Goal: Task Accomplishment & Management: Complete application form

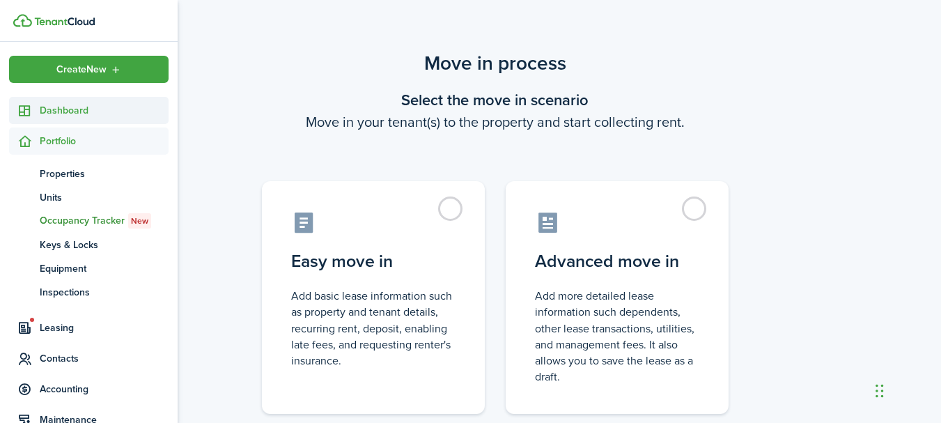
click at [59, 110] on span "Dashboard" at bounding box center [104, 110] width 129 height 15
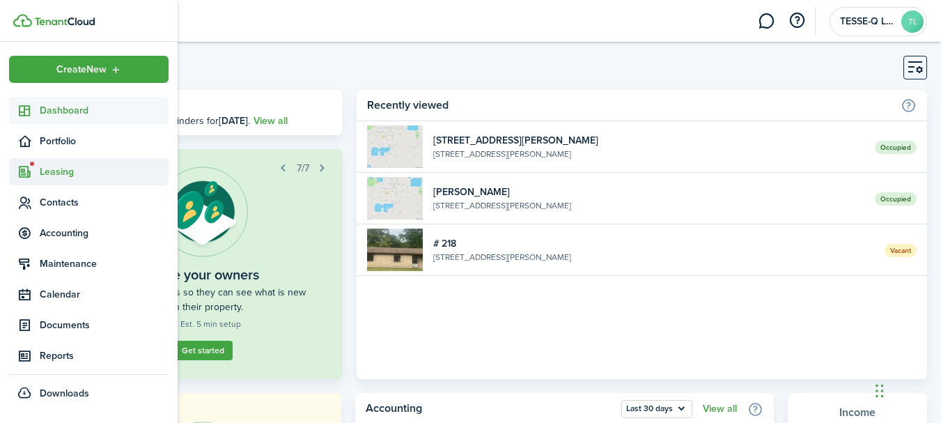
click at [59, 169] on span "Leasing" at bounding box center [104, 171] width 129 height 15
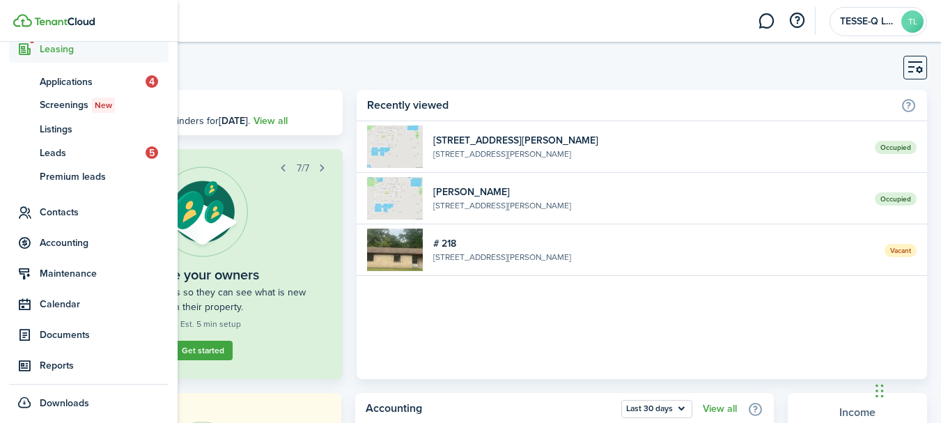
scroll to position [127, 0]
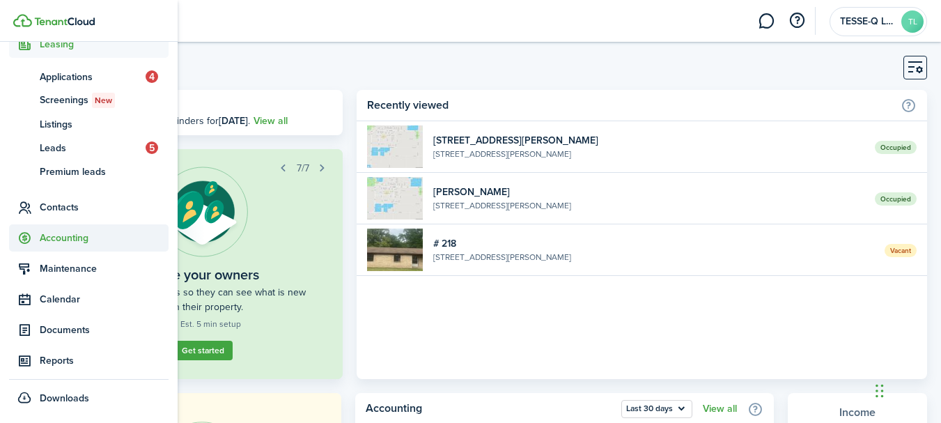
click at [75, 235] on span "Accounting" at bounding box center [104, 238] width 129 height 15
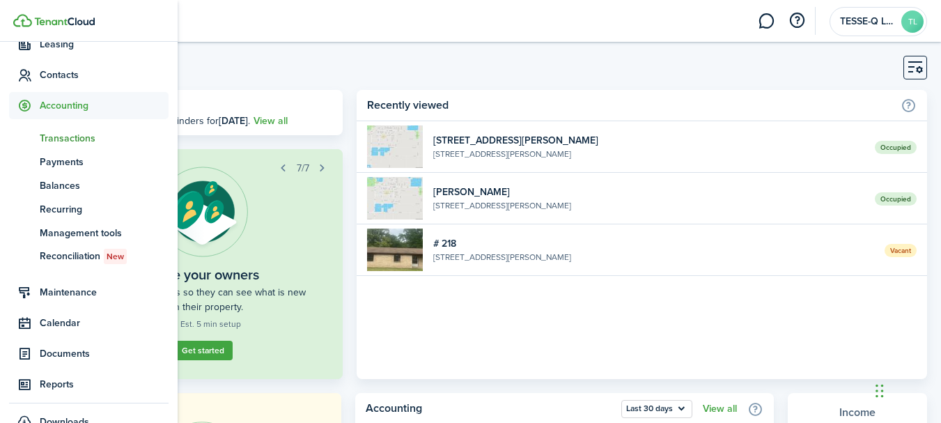
click at [79, 137] on span "Transactions" at bounding box center [104, 138] width 129 height 15
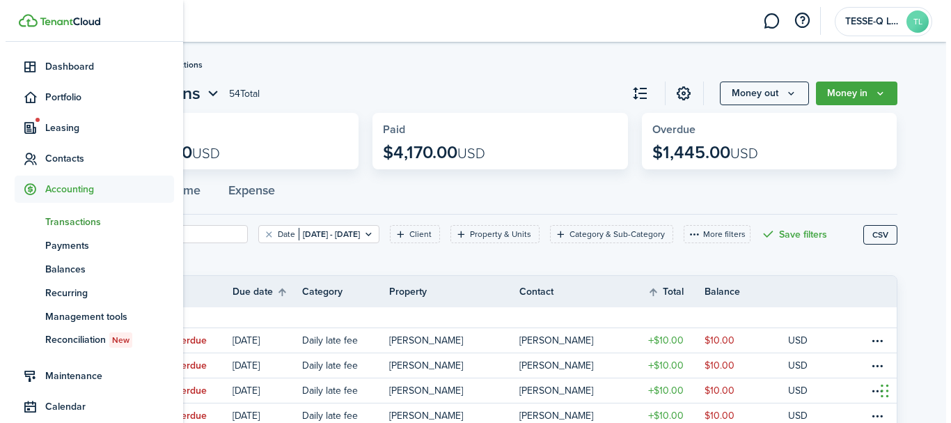
scroll to position [35, 0]
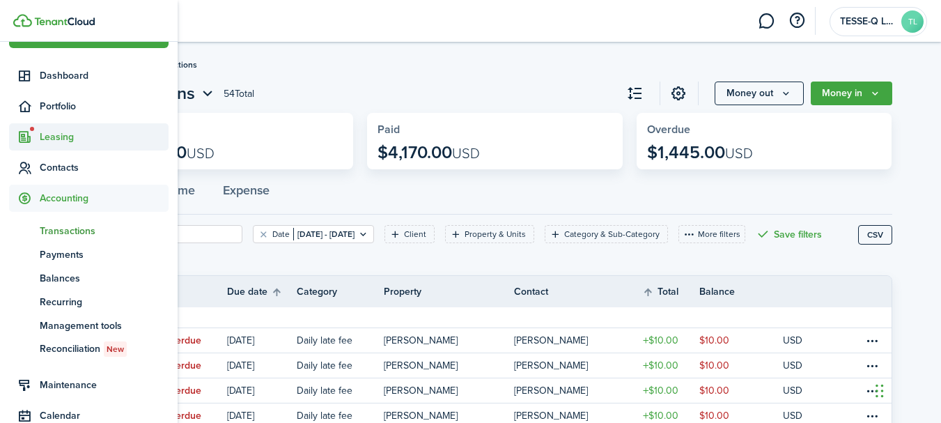
click at [63, 134] on span "Leasing" at bounding box center [104, 137] width 129 height 15
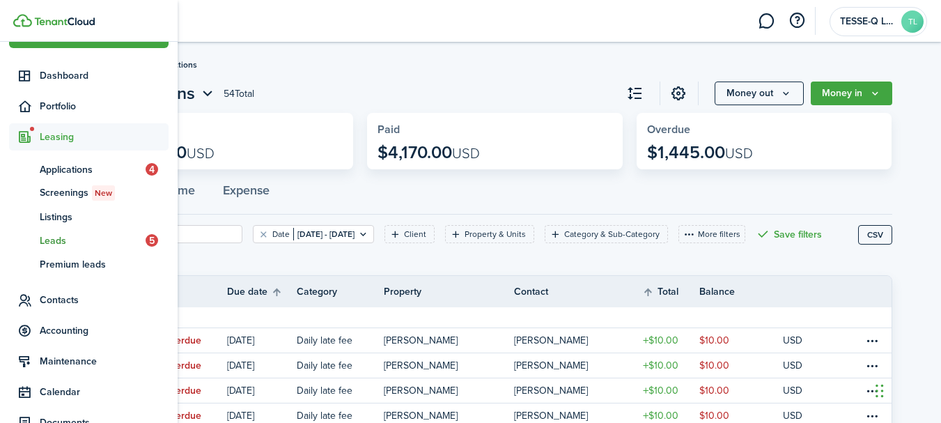
click at [61, 240] on span "Leads" at bounding box center [93, 240] width 106 height 15
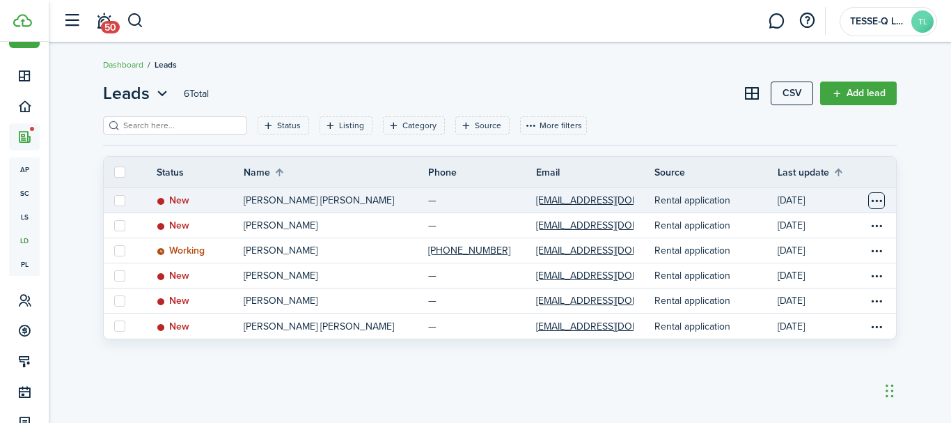
click at [880, 198] on table-menu-btn-icon "Open menu" at bounding box center [877, 200] width 17 height 17
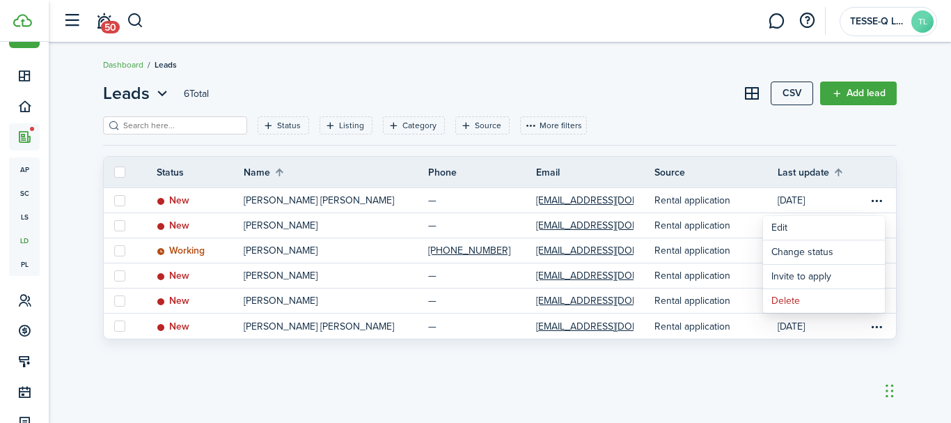
click at [704, 103] on header-page "Leads 6 Total CSV Add lead" at bounding box center [500, 99] width 794 height 36
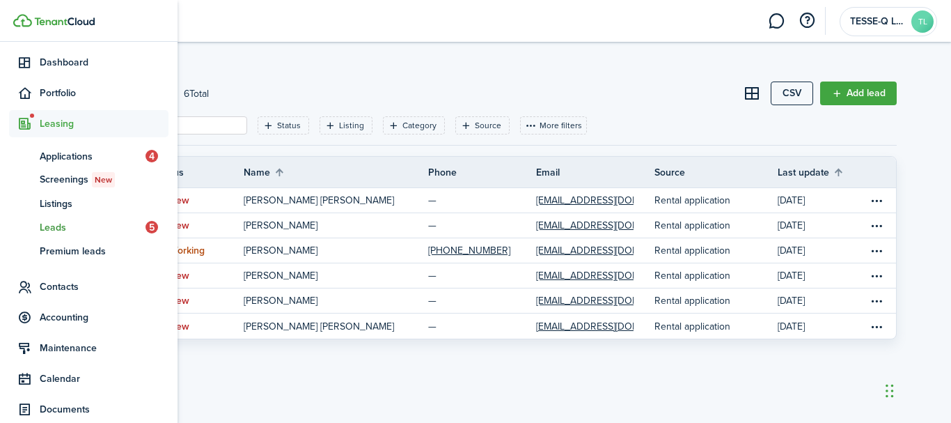
scroll to position [49, 0]
click at [62, 226] on span "Leads" at bounding box center [93, 226] width 106 height 15
click at [146, 226] on span "5" at bounding box center [152, 225] width 13 height 13
click at [54, 226] on span "Leads" at bounding box center [93, 226] width 106 height 15
click at [88, 254] on span "Premium leads" at bounding box center [104, 249] width 129 height 15
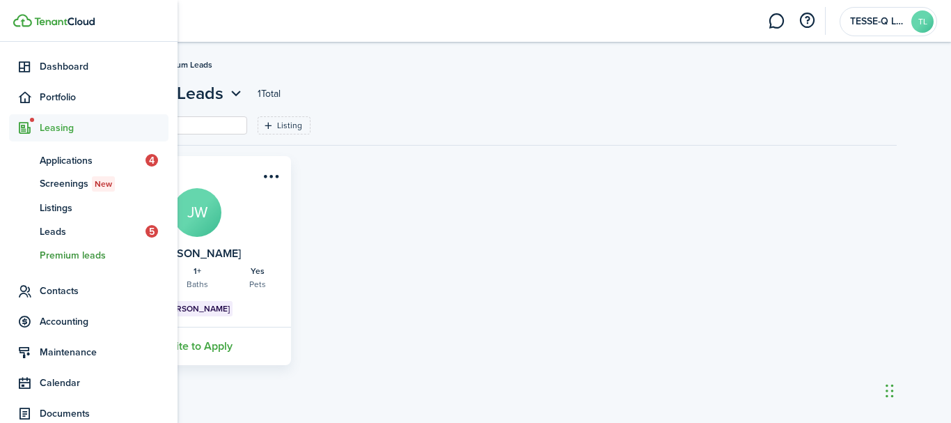
scroll to position [16, 0]
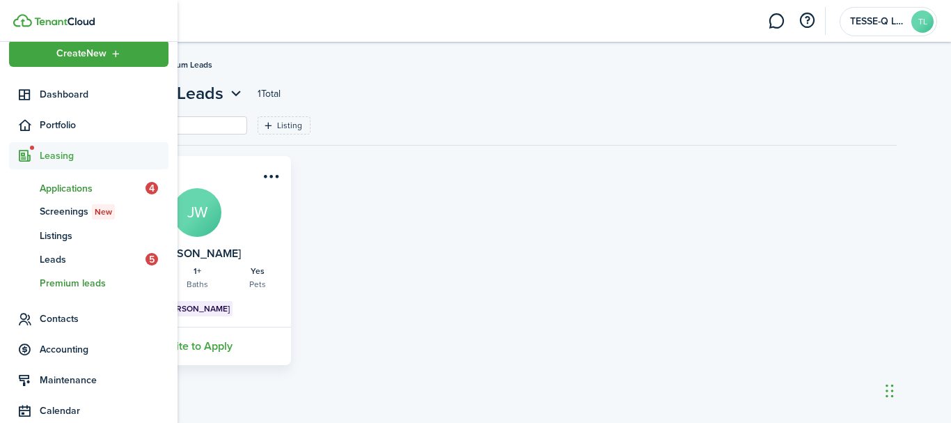
click at [88, 188] on span "Applications" at bounding box center [93, 188] width 106 height 15
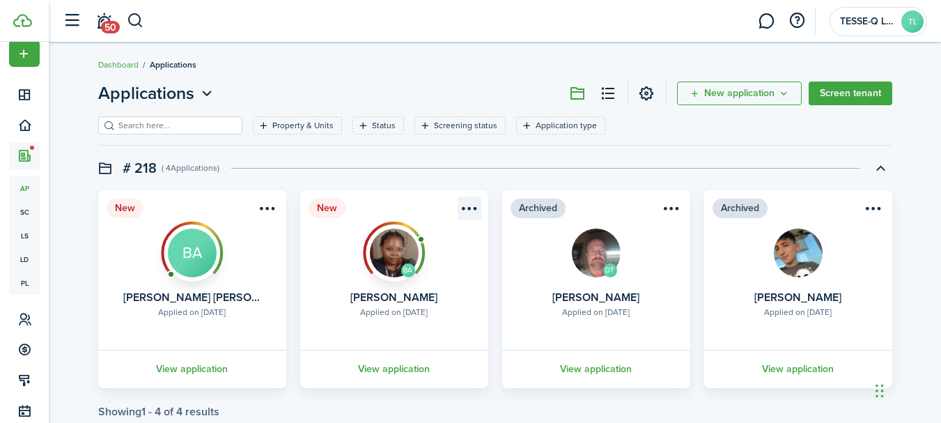
click at [469, 205] on menu-btn-icon "Open menu" at bounding box center [470, 208] width 24 height 24
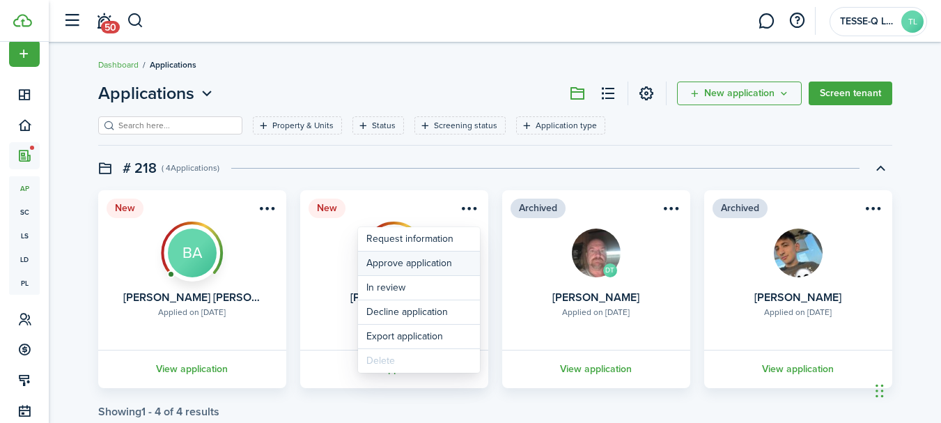
click at [439, 262] on button "Approve application" at bounding box center [419, 263] width 122 height 24
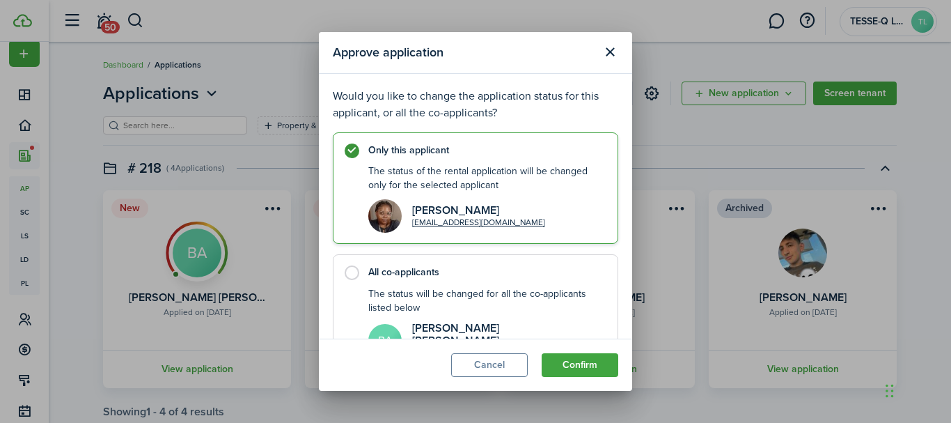
click at [355, 275] on label "All co-applicants The status will be changed for all the co-applicants listed b…" at bounding box center [476, 312] width 286 height 116
radio input "false"
radio input "true"
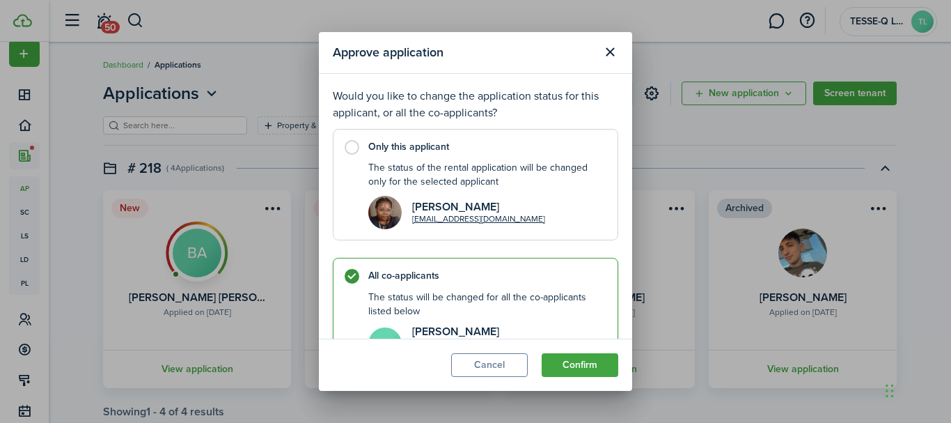
click at [355, 145] on label "Only this applicant The status of the rental application will be changed only f…" at bounding box center [476, 185] width 286 height 112
radio input "true"
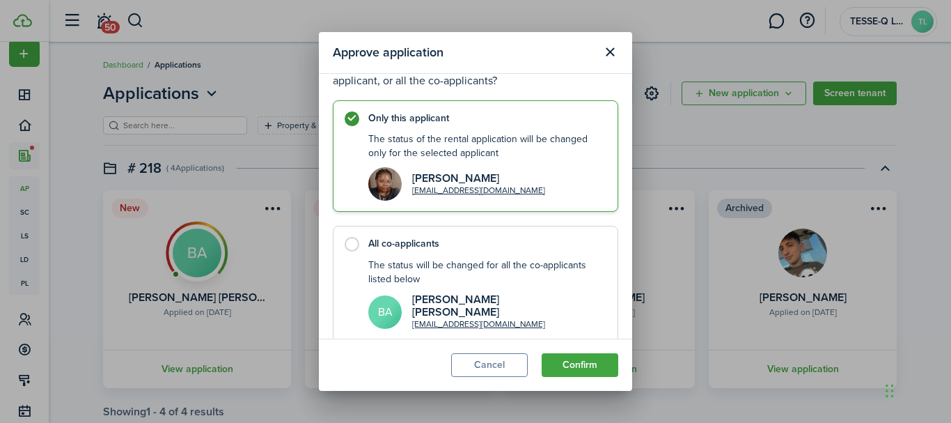
scroll to position [45, 0]
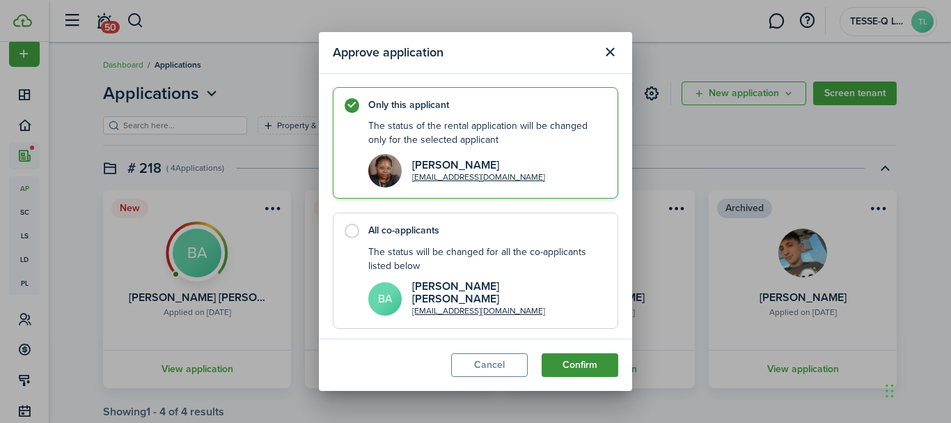
click at [591, 363] on button "Confirm" at bounding box center [580, 365] width 77 height 24
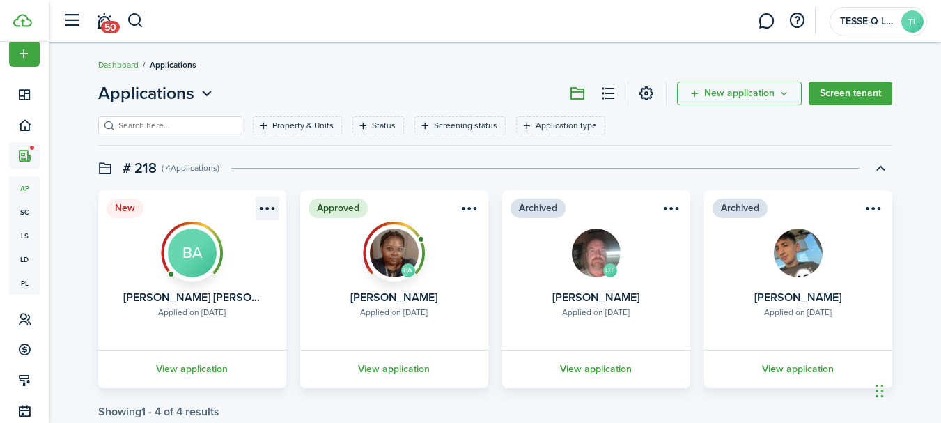
click at [267, 208] on menu-btn-icon "Open menu" at bounding box center [268, 208] width 24 height 24
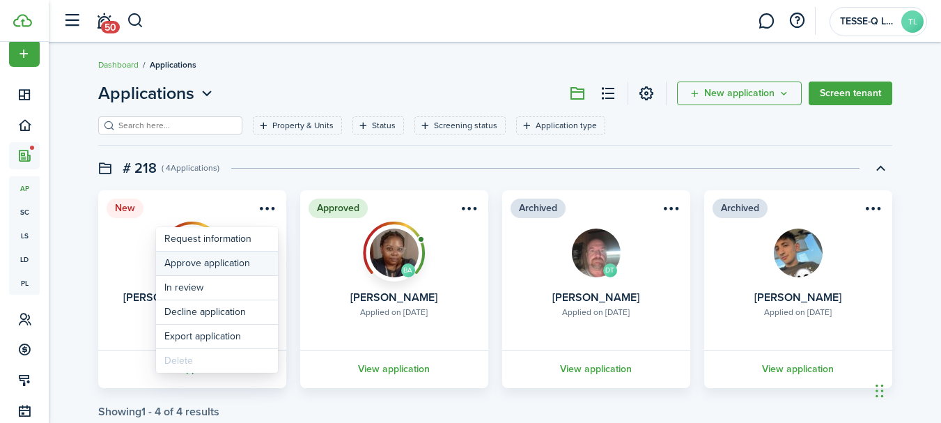
click at [233, 263] on button "Approve application" at bounding box center [217, 263] width 122 height 24
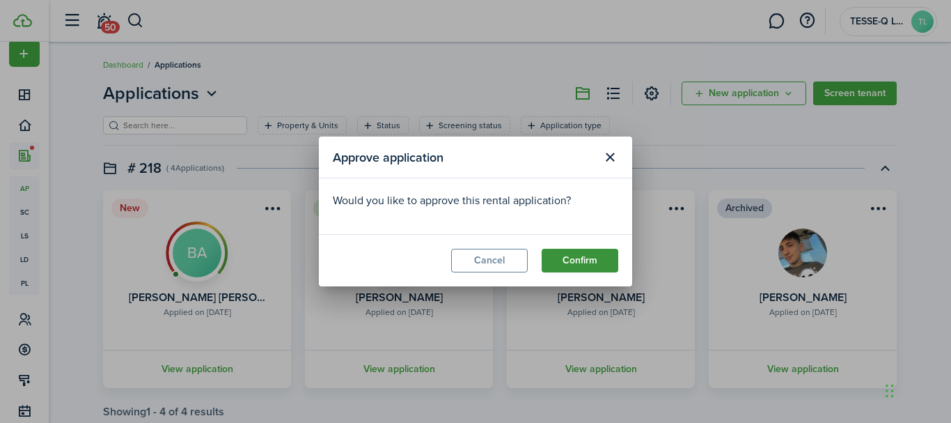
click at [570, 258] on button "Confirm" at bounding box center [580, 261] width 77 height 24
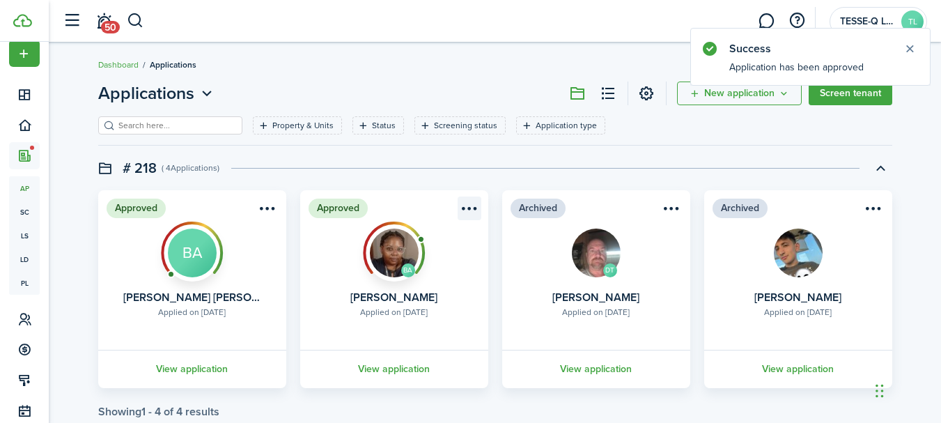
click at [468, 211] on menu-btn-icon "Open menu" at bounding box center [470, 208] width 24 height 24
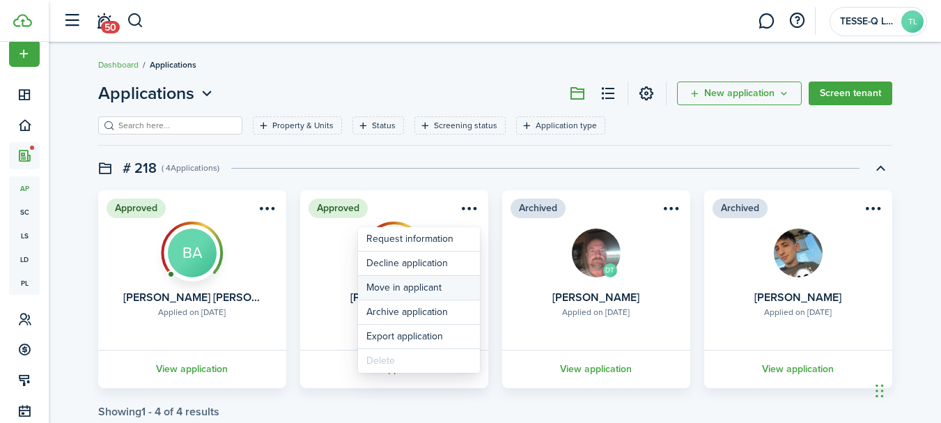
click at [421, 286] on button "Move in applicant" at bounding box center [419, 288] width 122 height 24
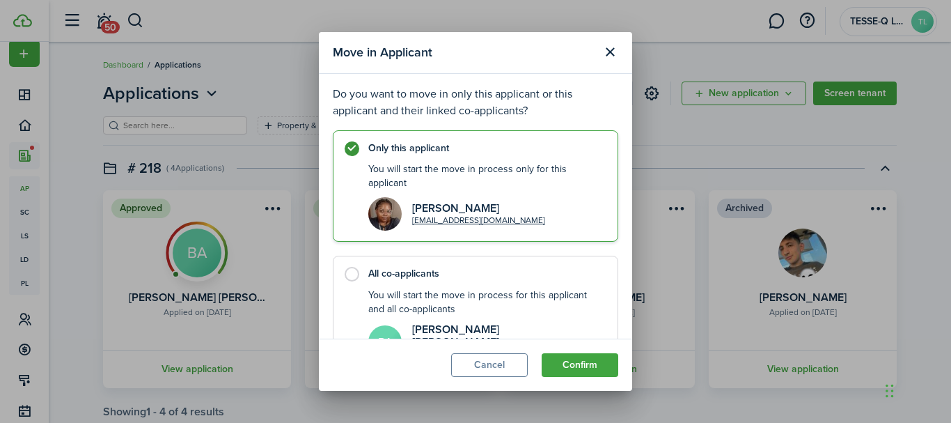
scroll to position [0, 0]
click at [356, 278] on label "All co-applicants You will start the move in process for this applicant and all…" at bounding box center [476, 312] width 286 height 116
radio input "false"
radio input "true"
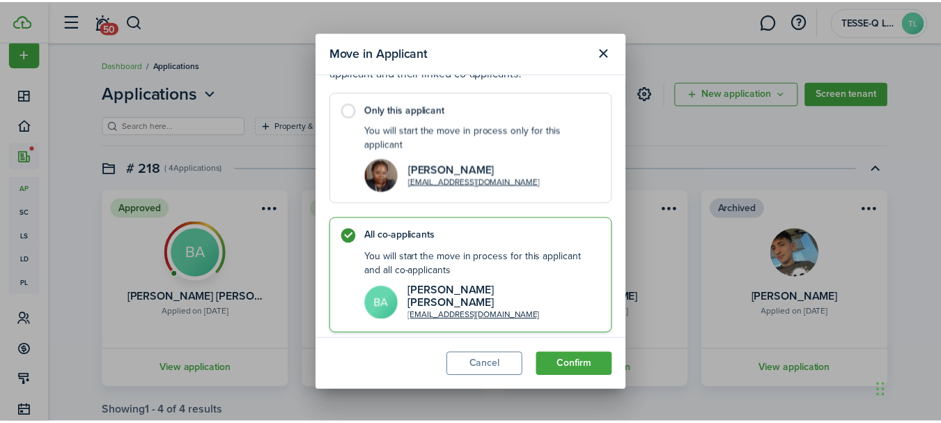
scroll to position [45, 0]
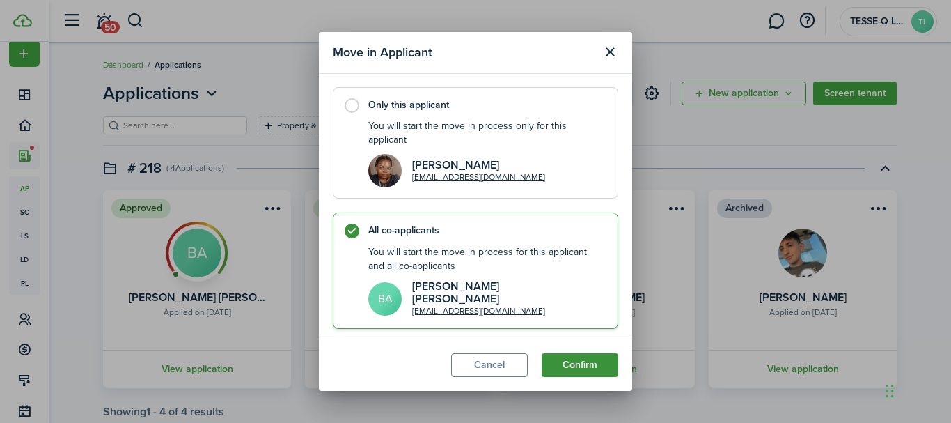
click at [586, 363] on button "Confirm" at bounding box center [580, 365] width 77 height 24
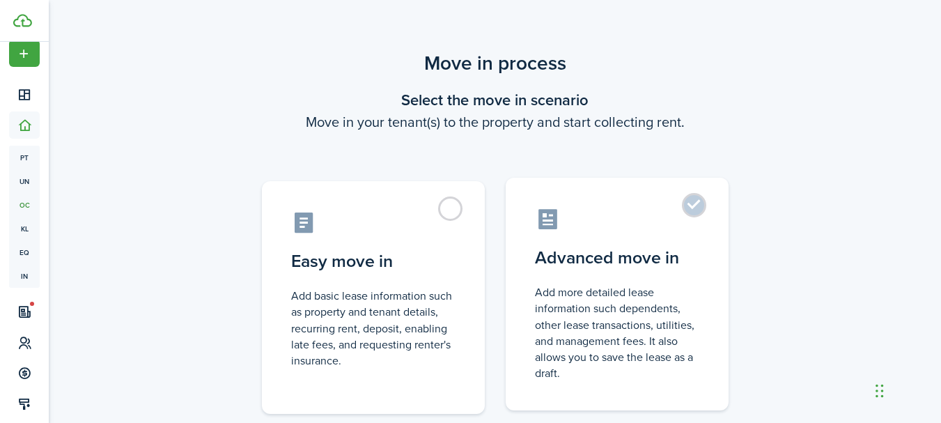
click at [697, 207] on label "Advanced move in Add more detailed lease information such dependents, other lea…" at bounding box center [617, 294] width 223 height 233
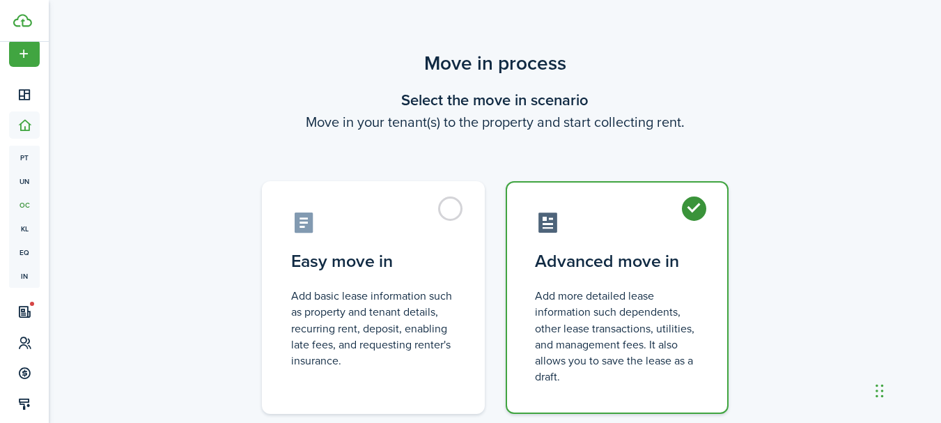
radio input "true"
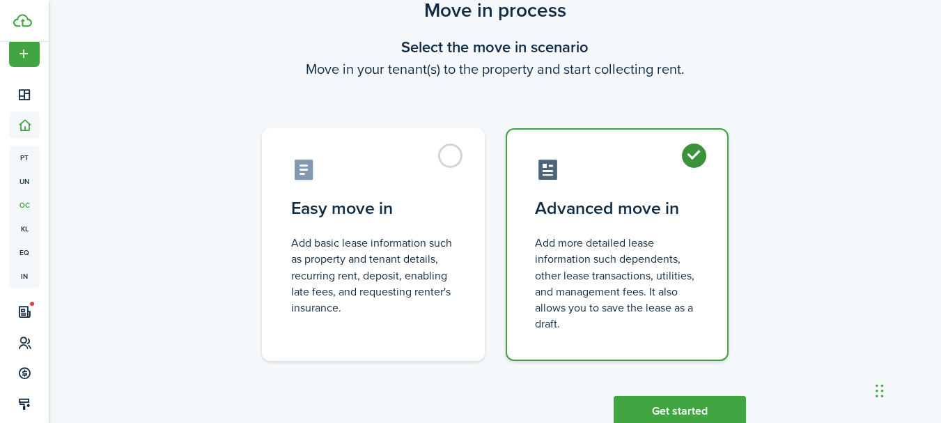
scroll to position [95, 0]
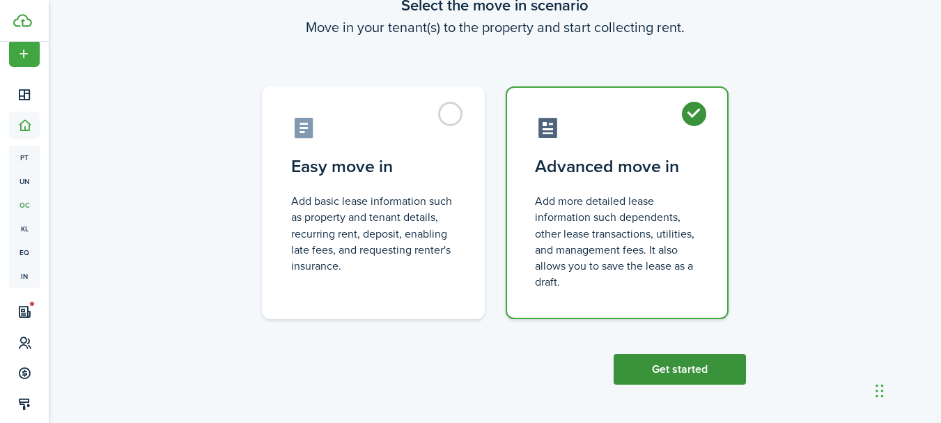
click at [701, 370] on button "Get started" at bounding box center [680, 369] width 132 height 31
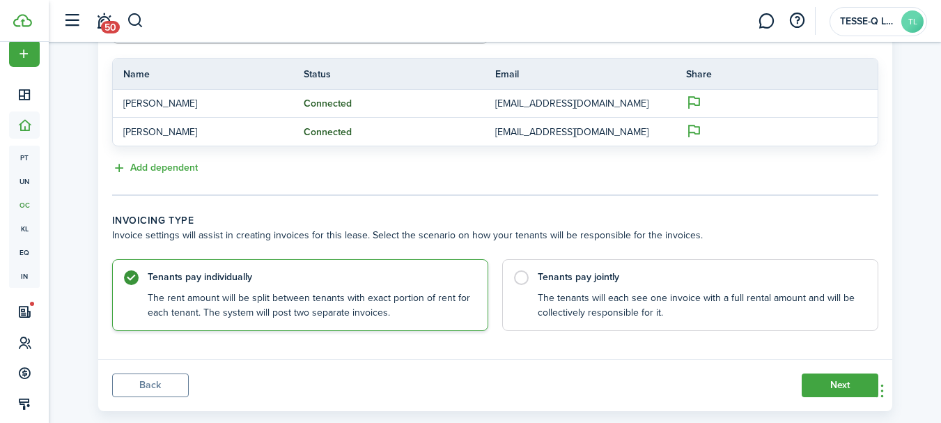
scroll to position [389, 0]
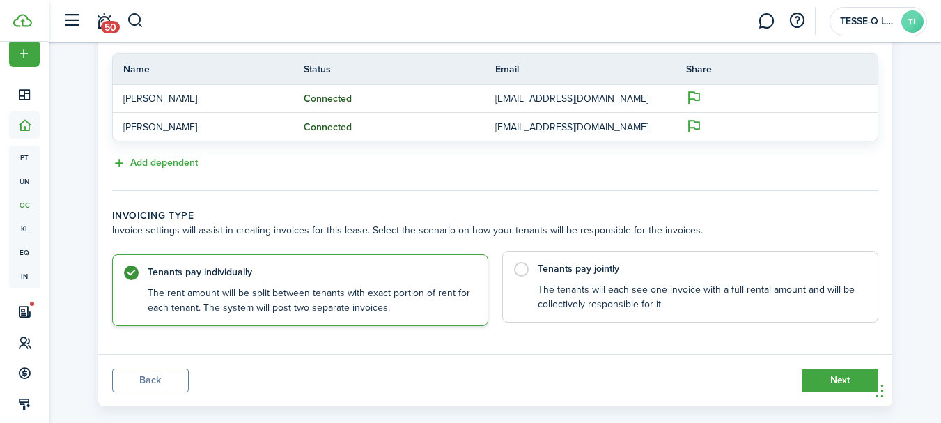
click at [523, 269] on label "Tenants pay jointly The tenants will each see one invoice with a full rental am…" at bounding box center [690, 287] width 376 height 72
radio input "false"
radio input "true"
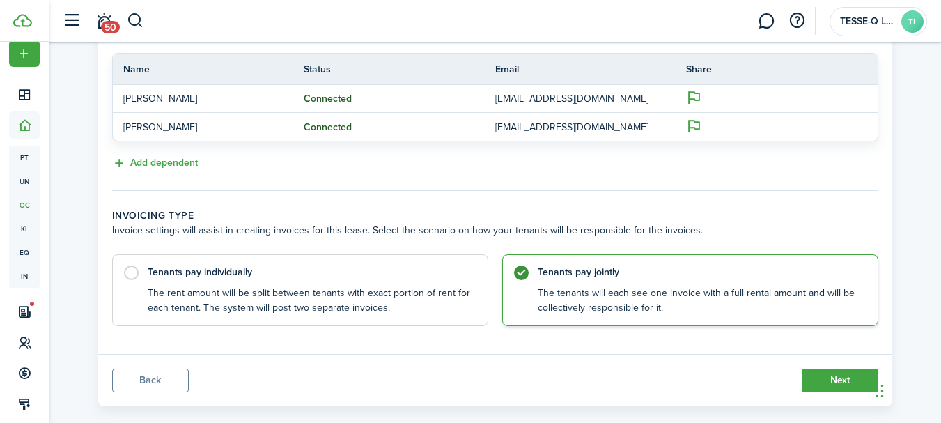
scroll to position [410, 0]
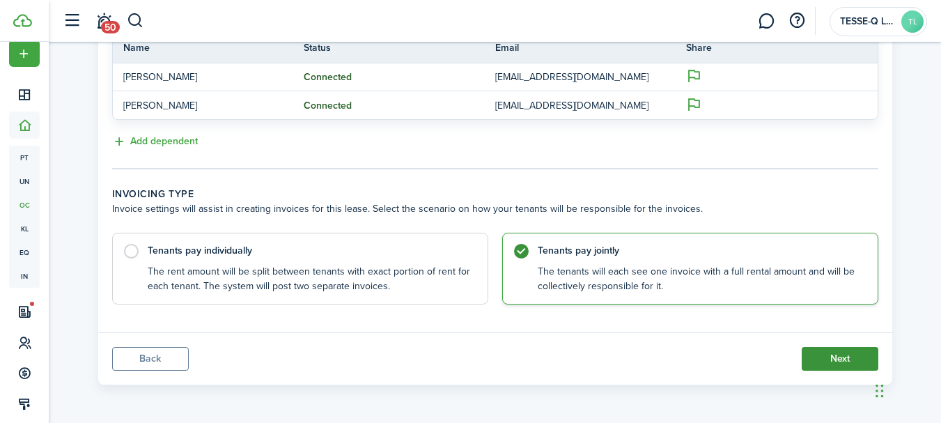
click at [838, 357] on button "Next" at bounding box center [840, 359] width 77 height 24
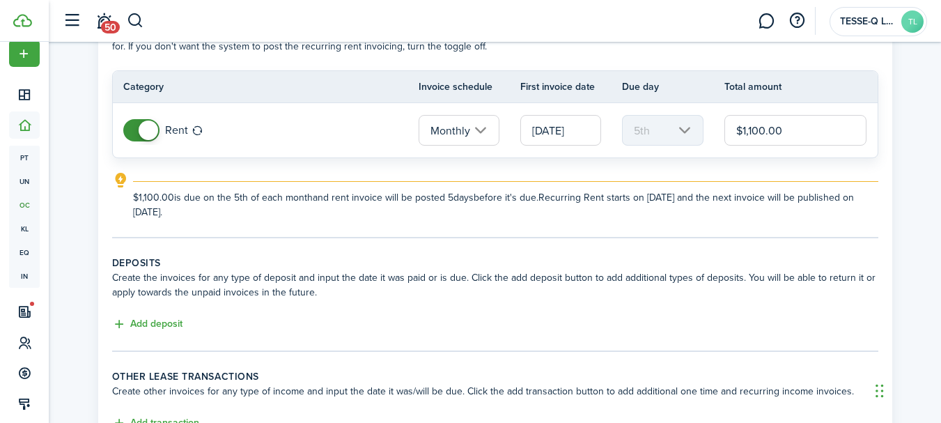
scroll to position [102, 0]
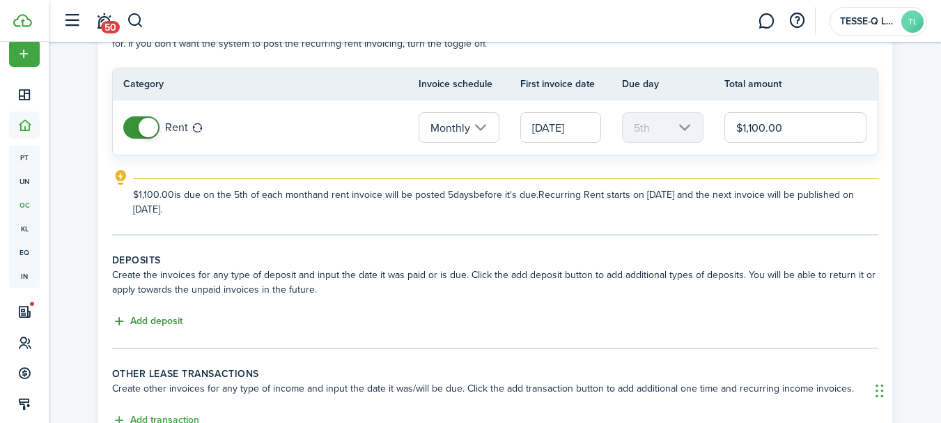
click at [163, 319] on button "Add deposit" at bounding box center [147, 321] width 70 height 16
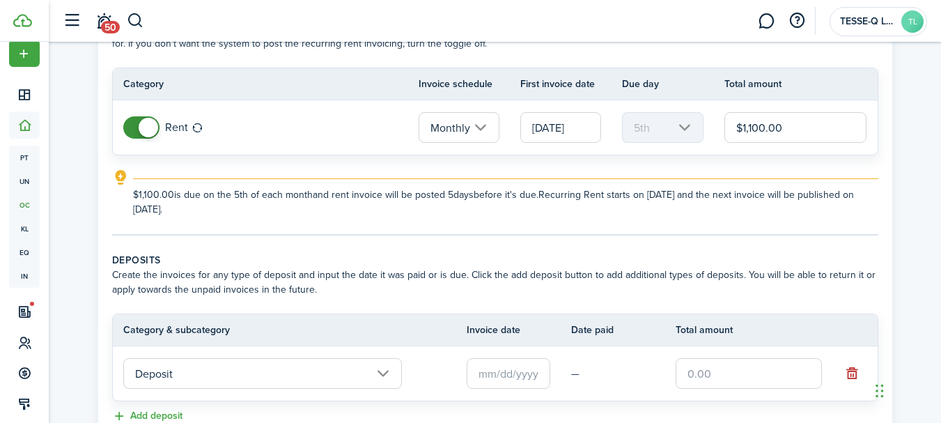
click at [498, 375] on input "text" at bounding box center [509, 373] width 84 height 31
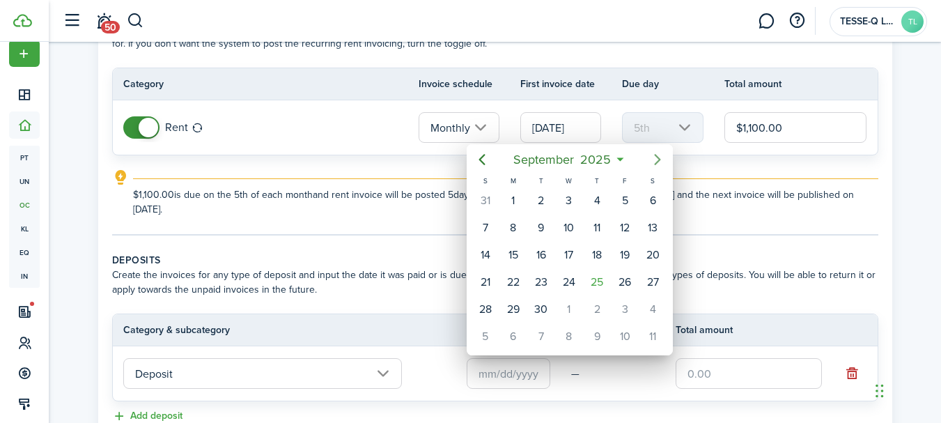
click at [658, 154] on icon "Next page" at bounding box center [657, 159] width 17 height 17
click at [486, 224] on div "5" at bounding box center [485, 227] width 21 height 21
type input "[DATE]"
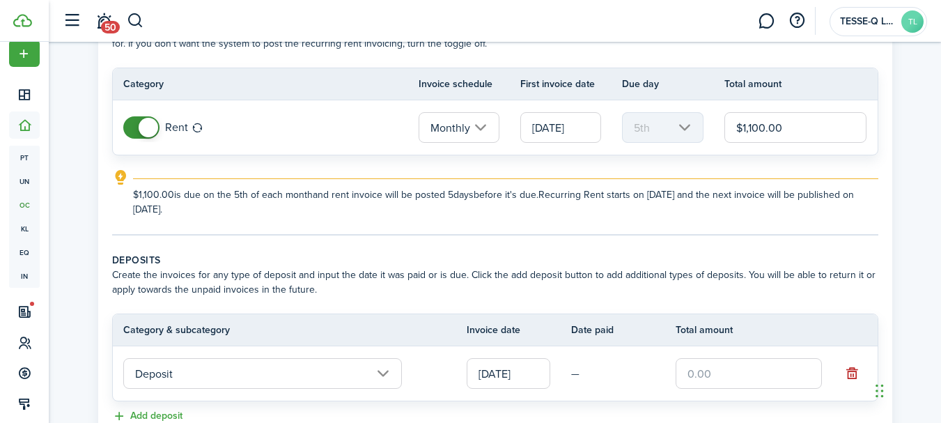
click at [687, 372] on input "text" at bounding box center [749, 373] width 146 height 31
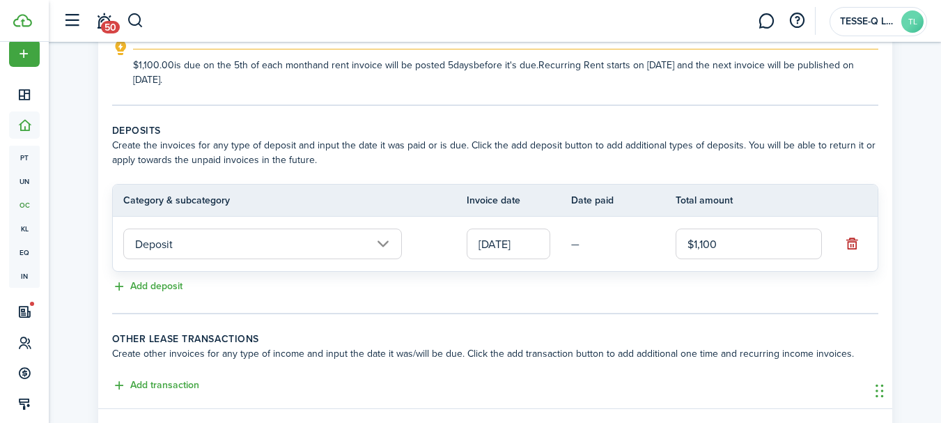
scroll to position [233, 0]
click at [384, 243] on input "Deposit" at bounding box center [262, 243] width 279 height 31
type input "$1,100.00"
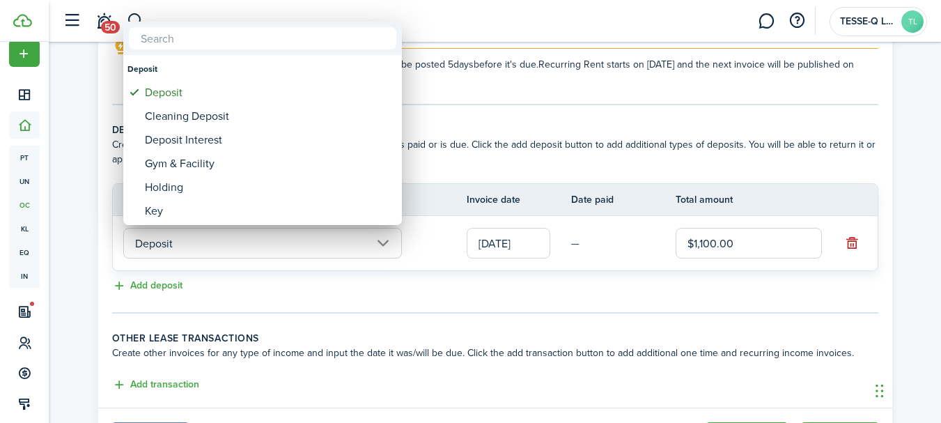
click at [449, 164] on div at bounding box center [471, 212] width 1164 height 646
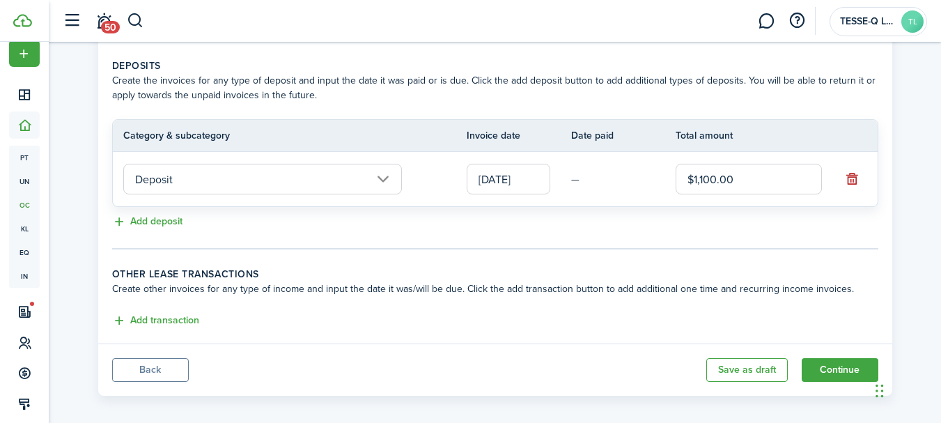
scroll to position [308, 0]
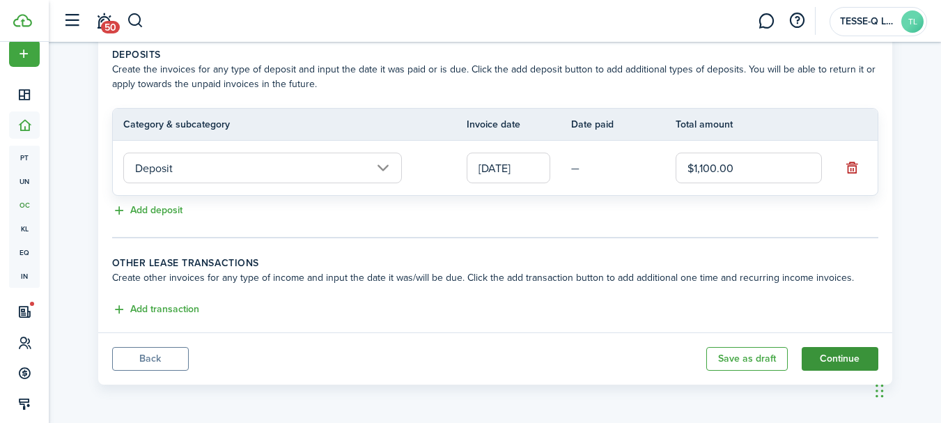
click at [849, 359] on button "Continue" at bounding box center [840, 359] width 77 height 24
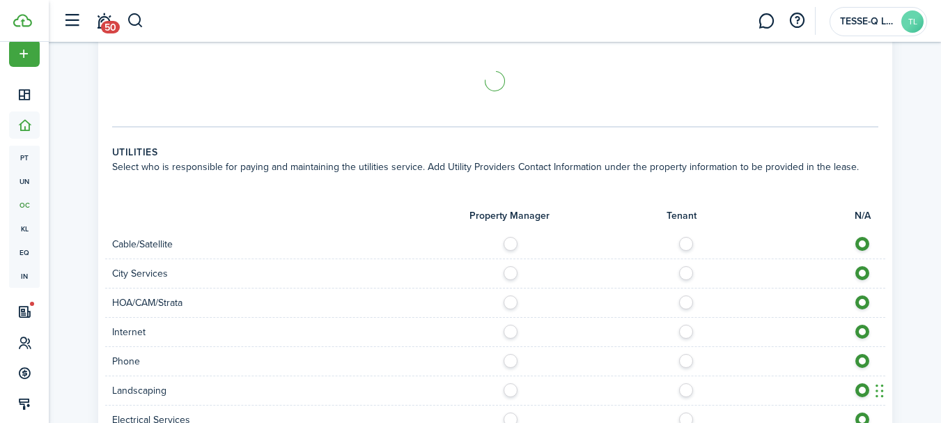
scroll to position [765, 0]
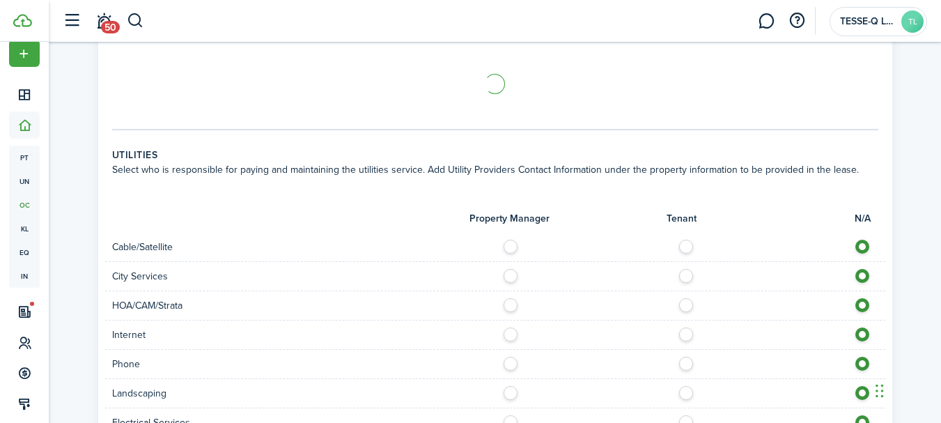
click at [687, 240] on label at bounding box center [690, 243] width 24 height 7
radio input "true"
click at [687, 269] on label at bounding box center [690, 272] width 24 height 7
radio input "true"
click at [687, 327] on label at bounding box center [690, 330] width 24 height 7
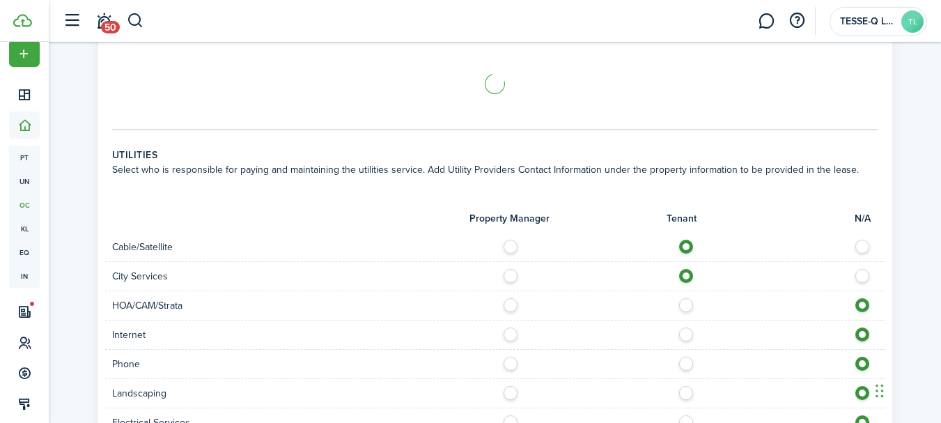
radio input "true"
click at [687, 357] on label at bounding box center [690, 360] width 24 height 7
radio input "true"
click at [513, 386] on label at bounding box center [514, 389] width 24 height 7
radio input "true"
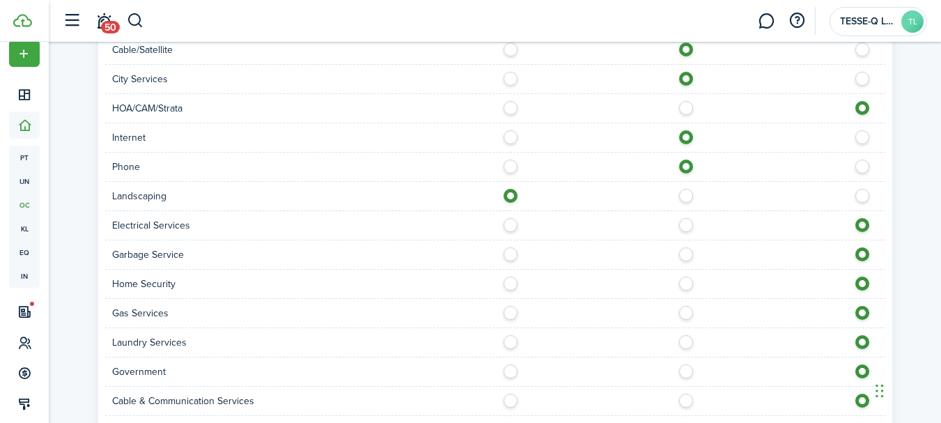
scroll to position [972, 0]
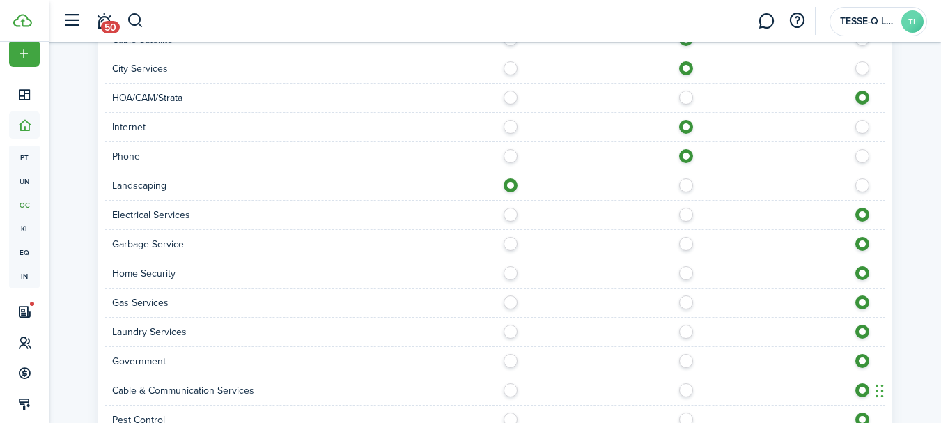
click at [685, 208] on label at bounding box center [690, 211] width 24 height 7
radio input "true"
click at [685, 237] on label at bounding box center [690, 240] width 24 height 7
radio input "true"
click at [686, 266] on label at bounding box center [690, 269] width 24 height 7
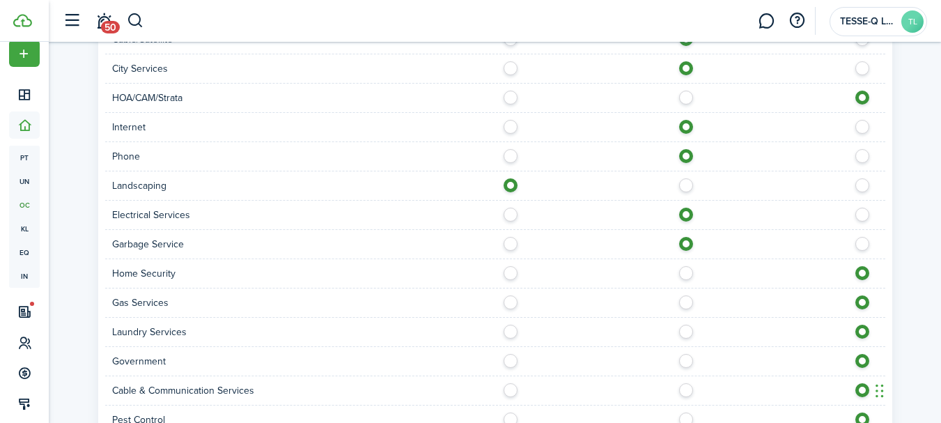
radio input "true"
click at [688, 295] on label at bounding box center [690, 298] width 24 height 7
radio input "true"
click at [687, 325] on label at bounding box center [690, 328] width 24 height 7
radio input "true"
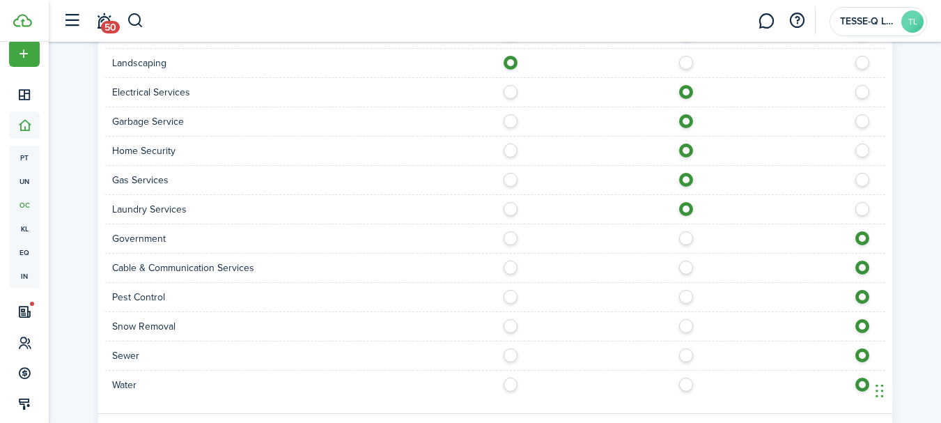
scroll to position [1103, 0]
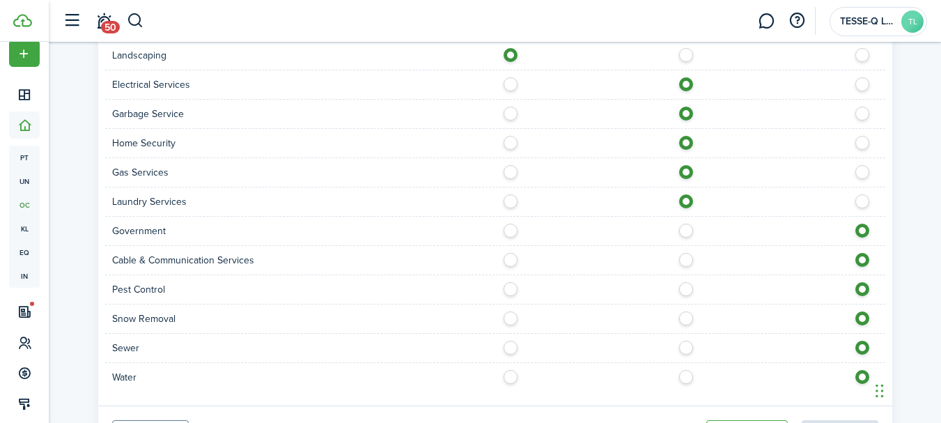
click at [686, 253] on label at bounding box center [690, 256] width 24 height 7
radio input "true"
click at [687, 282] on label at bounding box center [690, 285] width 24 height 7
radio input "true"
click at [687, 311] on label at bounding box center [690, 314] width 24 height 7
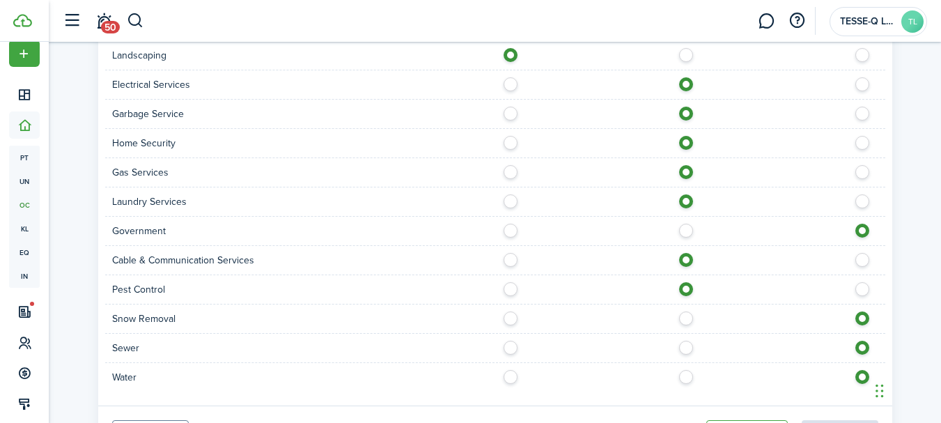
radio input "true"
click at [687, 341] on label at bounding box center [690, 344] width 24 height 7
radio input "true"
click at [688, 370] on label at bounding box center [690, 373] width 24 height 7
radio input "true"
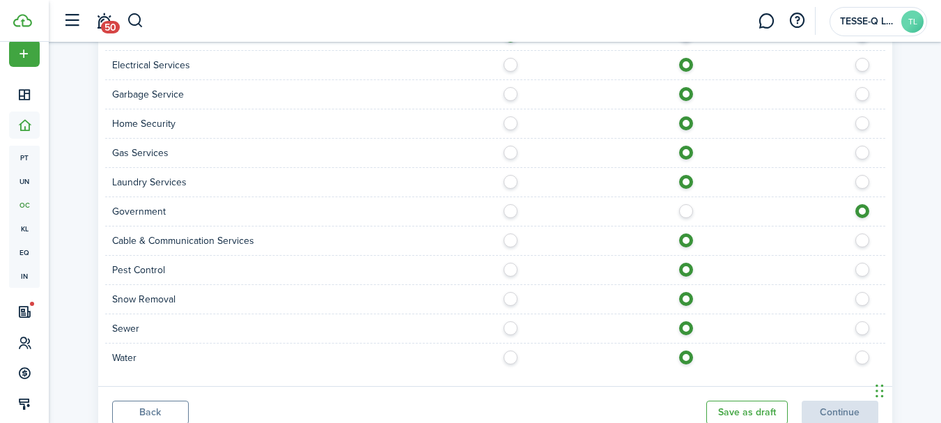
scroll to position [1161, 0]
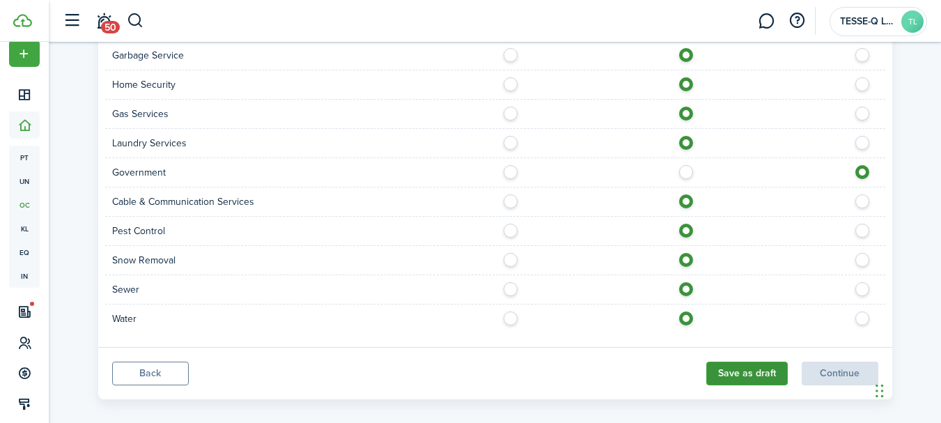
click at [747, 361] on button "Save as draft" at bounding box center [746, 373] width 81 height 24
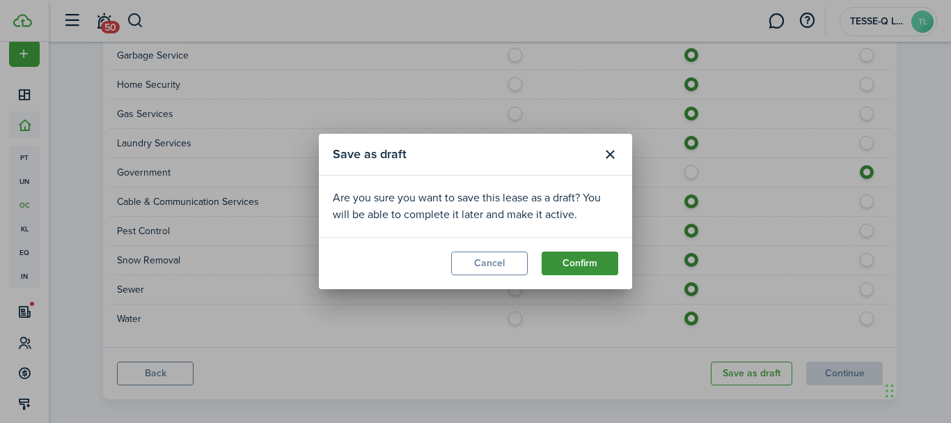
click at [585, 260] on button "Confirm" at bounding box center [580, 263] width 77 height 24
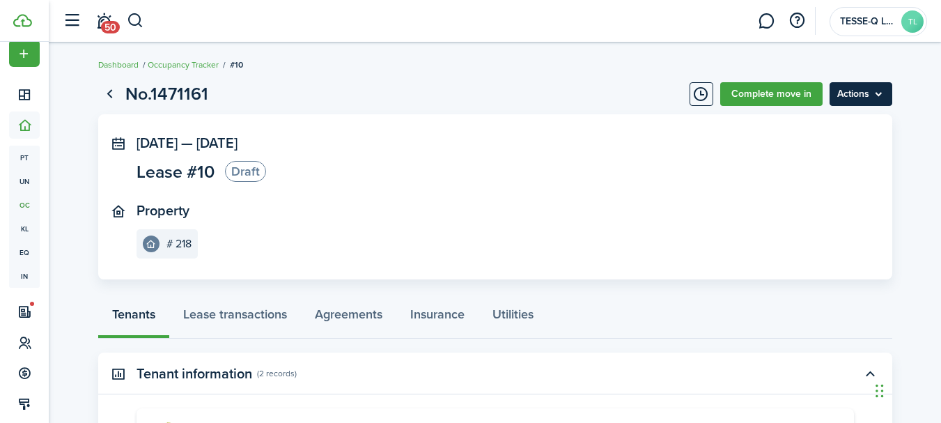
click at [880, 93] on menu-btn "Actions" at bounding box center [861, 94] width 63 height 24
click at [722, 145] on panel-main-section "[DATE] — [DATE] Lease #10 Draft" at bounding box center [475, 160] width 676 height 51
click at [762, 92] on link "Complete move in" at bounding box center [771, 94] width 102 height 24
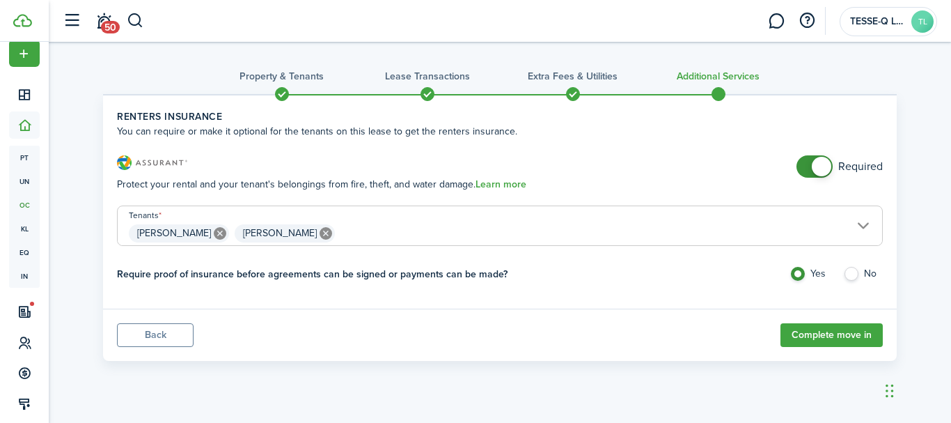
click at [853, 274] on label "No" at bounding box center [863, 277] width 40 height 21
radio input "false"
radio input "true"
click at [829, 333] on button "Complete move in" at bounding box center [832, 335] width 102 height 24
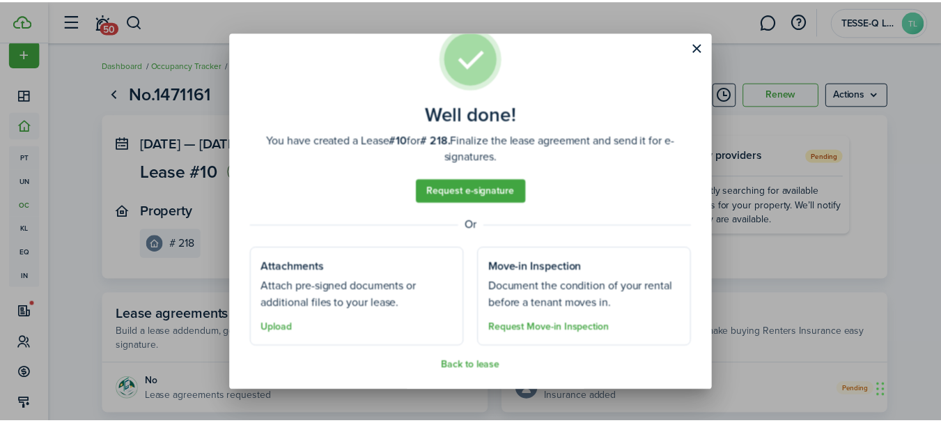
scroll to position [36, 0]
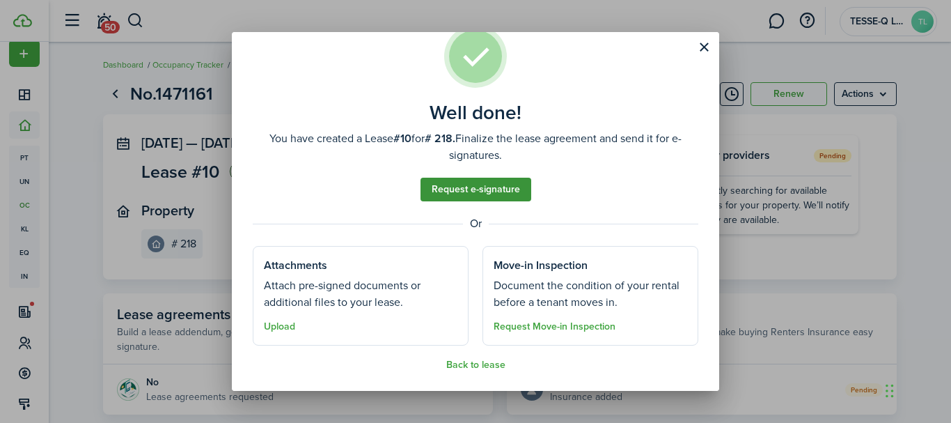
click at [458, 185] on link "Request e-signature" at bounding box center [476, 190] width 111 height 24
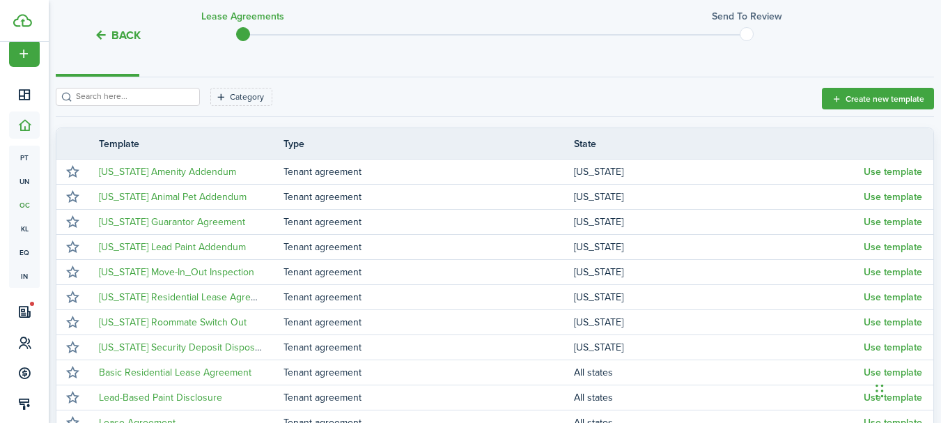
scroll to position [185, 0]
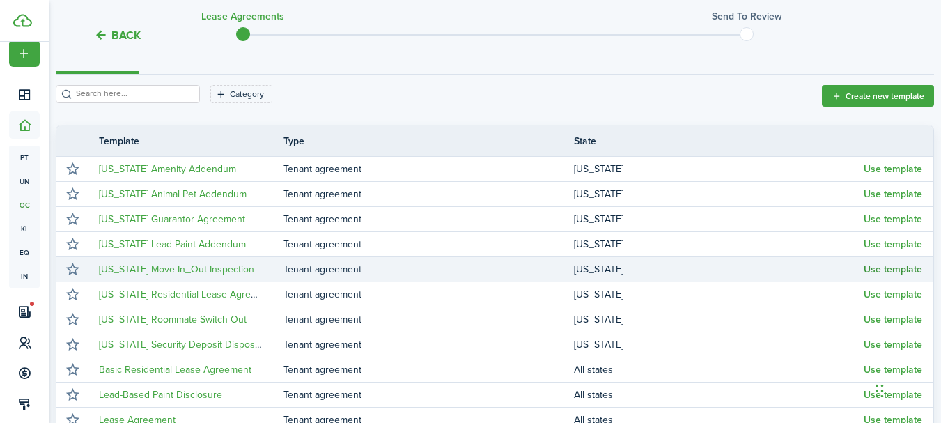
click at [886, 267] on button "Use template" at bounding box center [893, 269] width 59 height 11
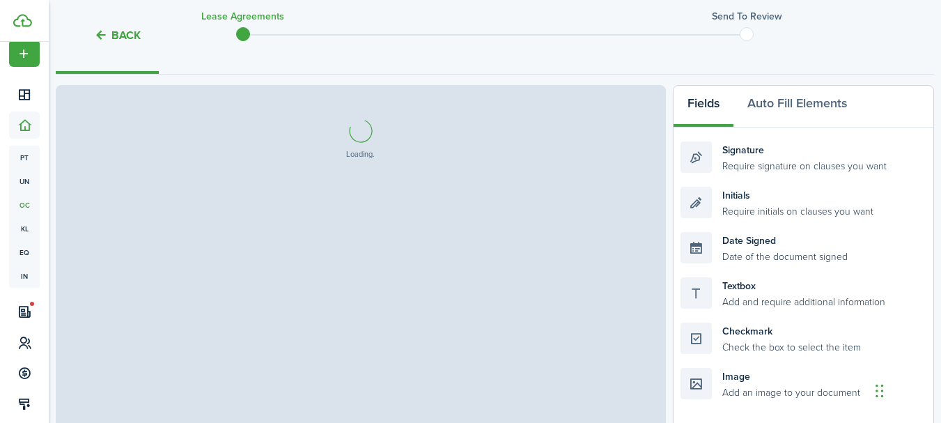
select select "fit"
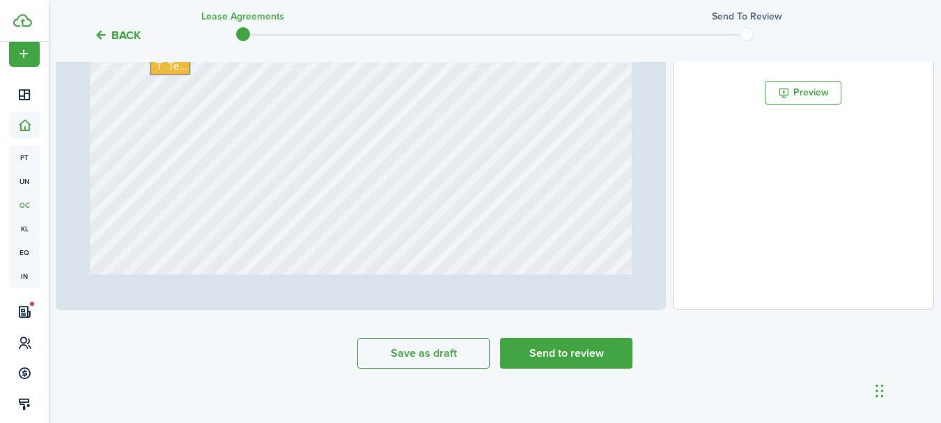
scroll to position [544, 0]
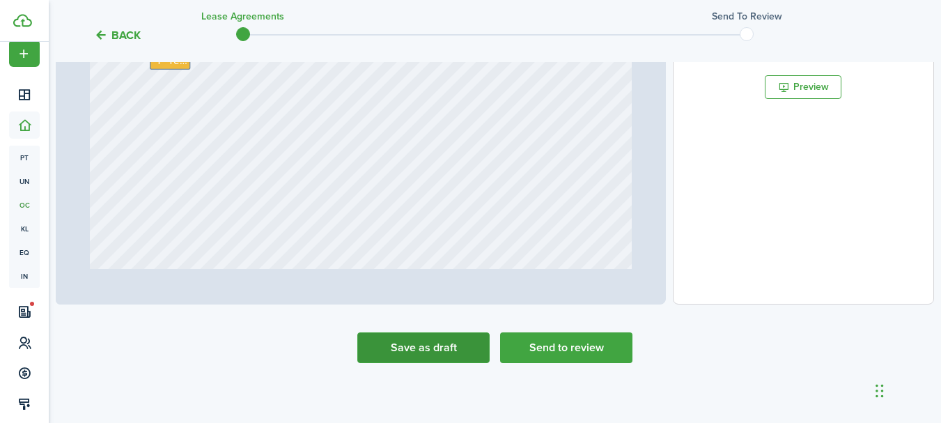
click at [441, 346] on button "Save as draft" at bounding box center [423, 347] width 132 height 31
